Goal: Transaction & Acquisition: Book appointment/travel/reservation

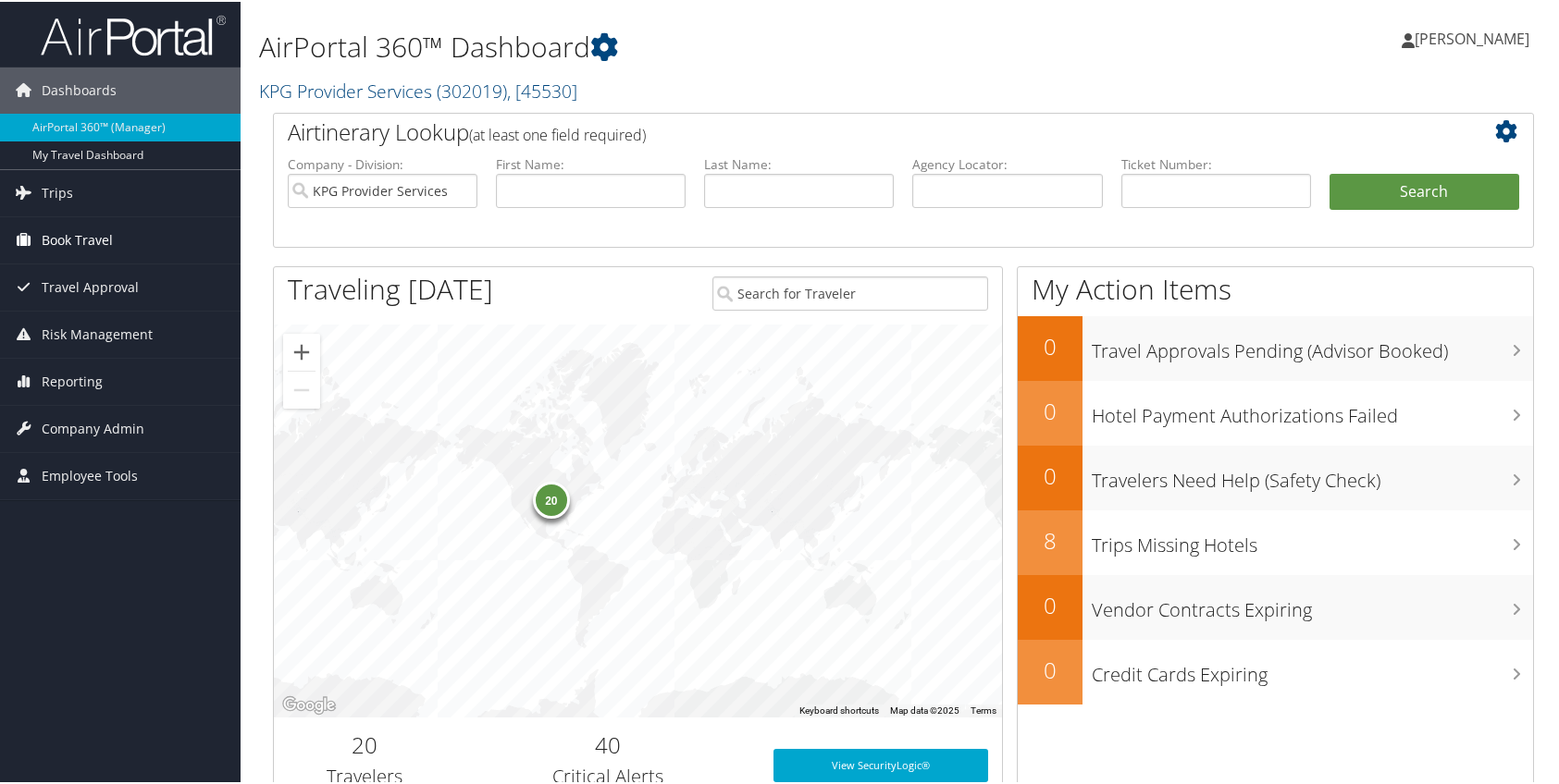
click at [88, 237] on span "Book Travel" at bounding box center [77, 238] width 71 height 46
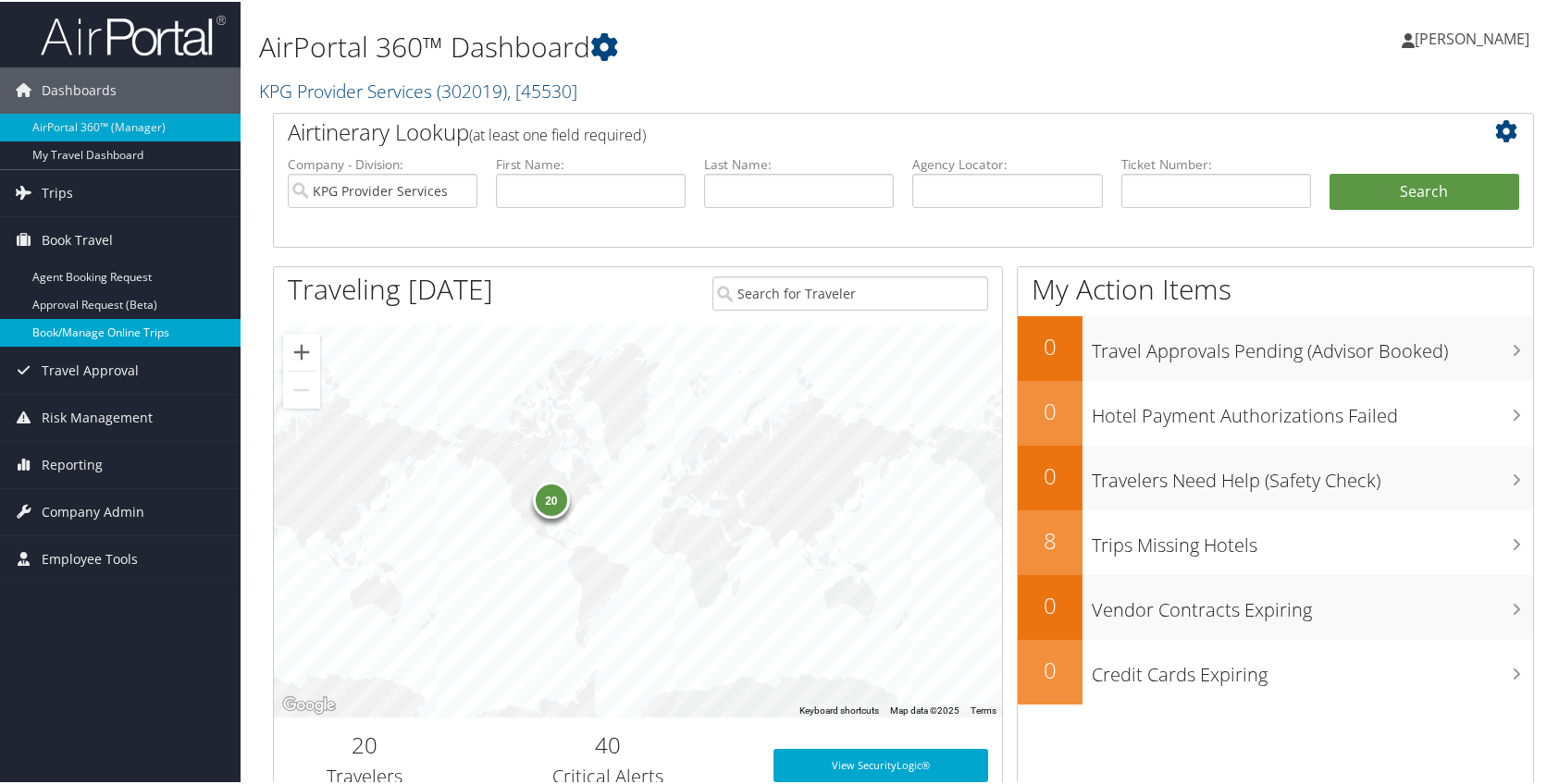
click at [118, 325] on link "Book/Manage Online Trips" at bounding box center [120, 331] width 241 height 28
